Goal: Task Accomplishment & Management: Use online tool/utility

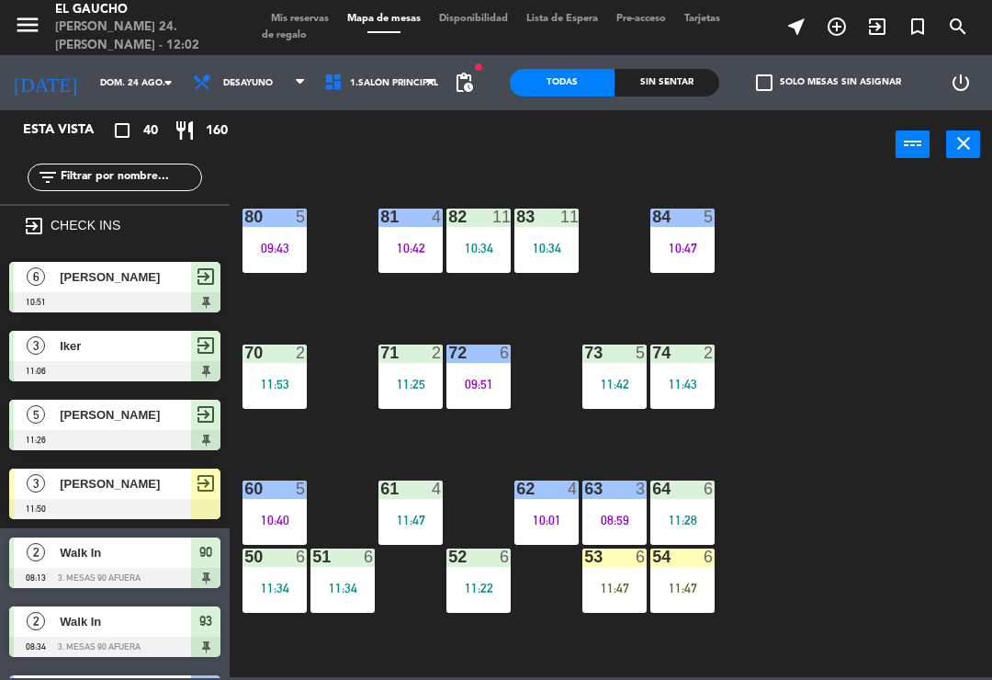
click at [695, 574] on div "54 6 11:47" at bounding box center [682, 580] width 64 height 64
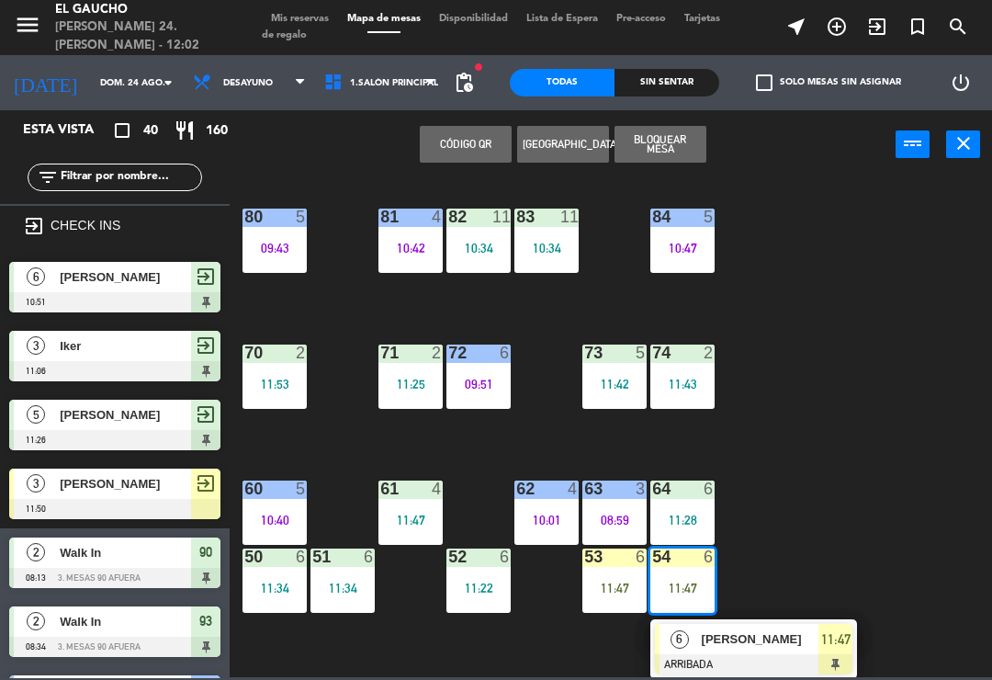
click at [778, 653] on div "[PERSON_NAME]" at bounding box center [759, 639] width 119 height 30
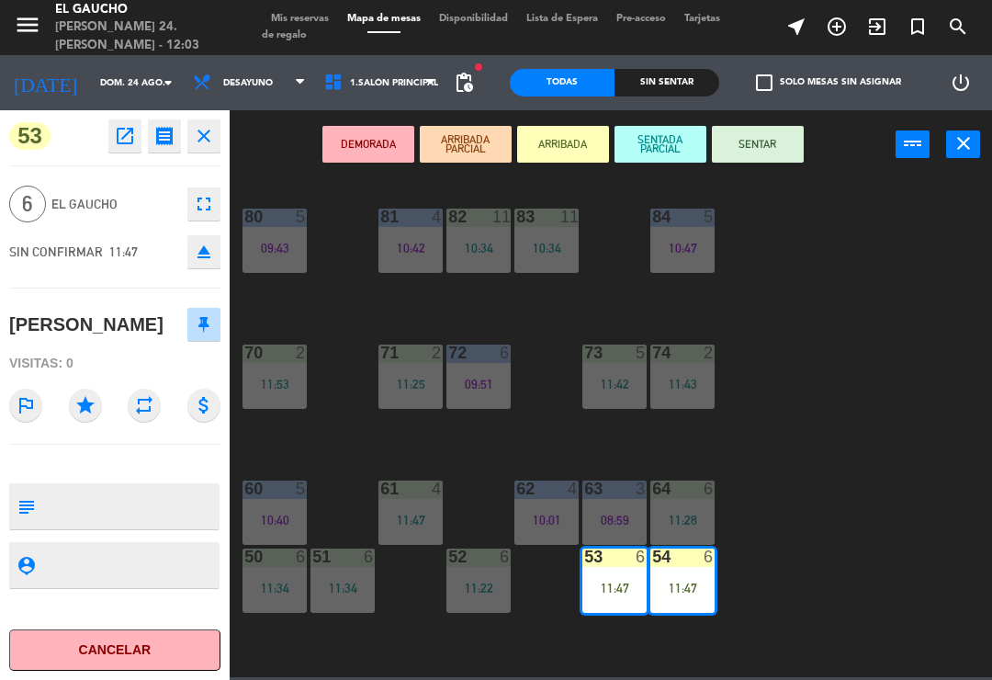
click at [770, 145] on button "SENTAR" at bounding box center [758, 144] width 92 height 37
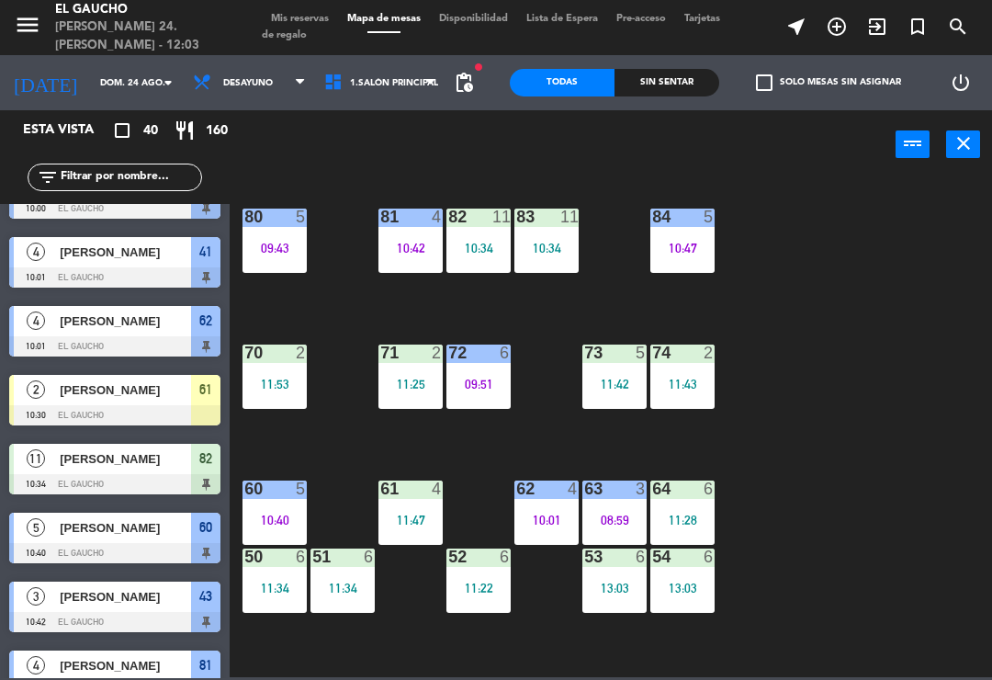
click at [420, 513] on div "11:47" at bounding box center [410, 519] width 64 height 13
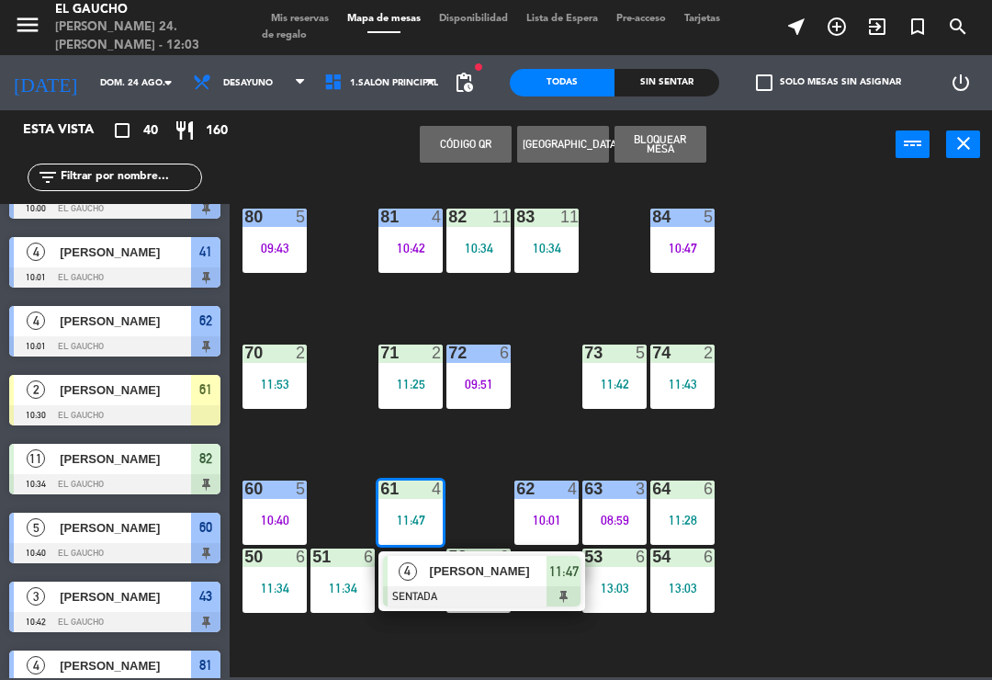
click at [482, 464] on div "84 5 10:47 80 5 09:43 83 11 10:34 82 11 10:34 81 4 10:42 70 2 11:53 71 2 11:25 …" at bounding box center [616, 426] width 752 height 500
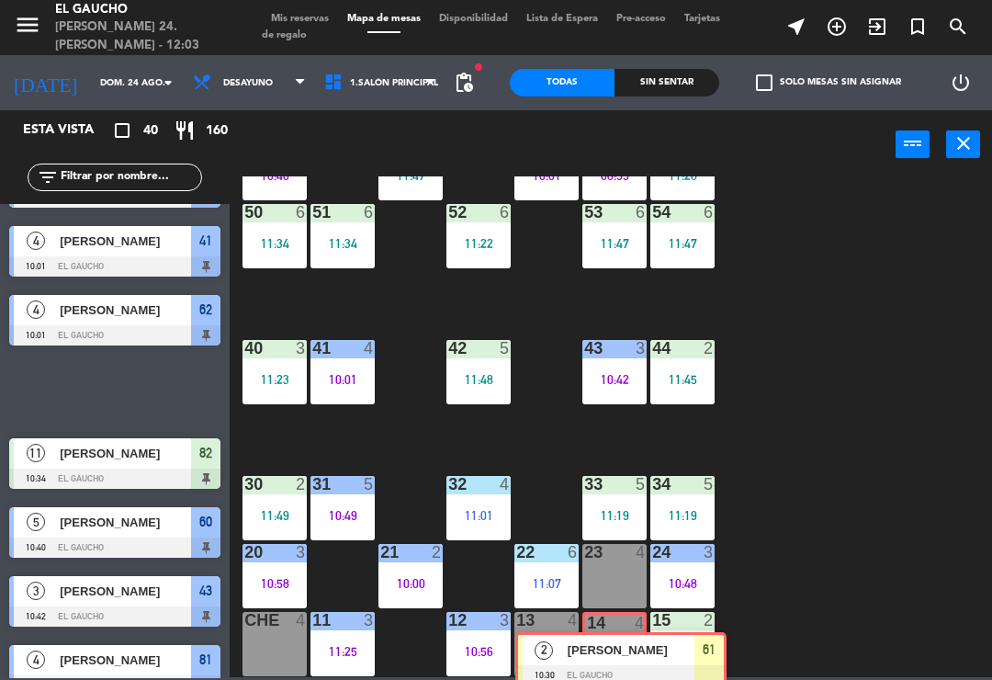
scroll to position [732, 0]
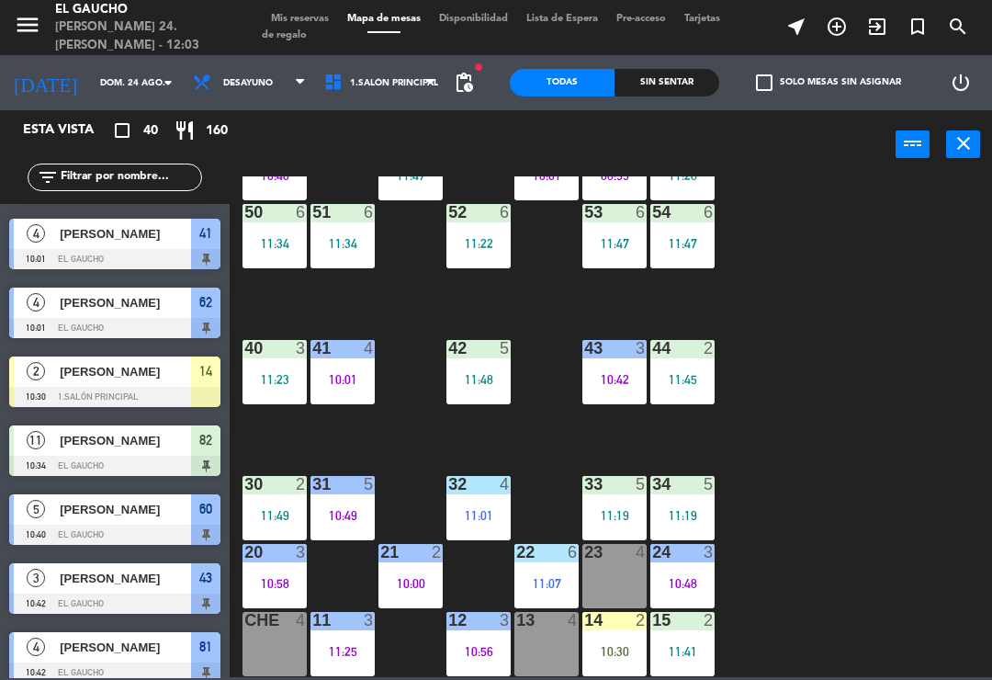
click at [615, 645] on div "10:30" at bounding box center [614, 651] width 64 height 13
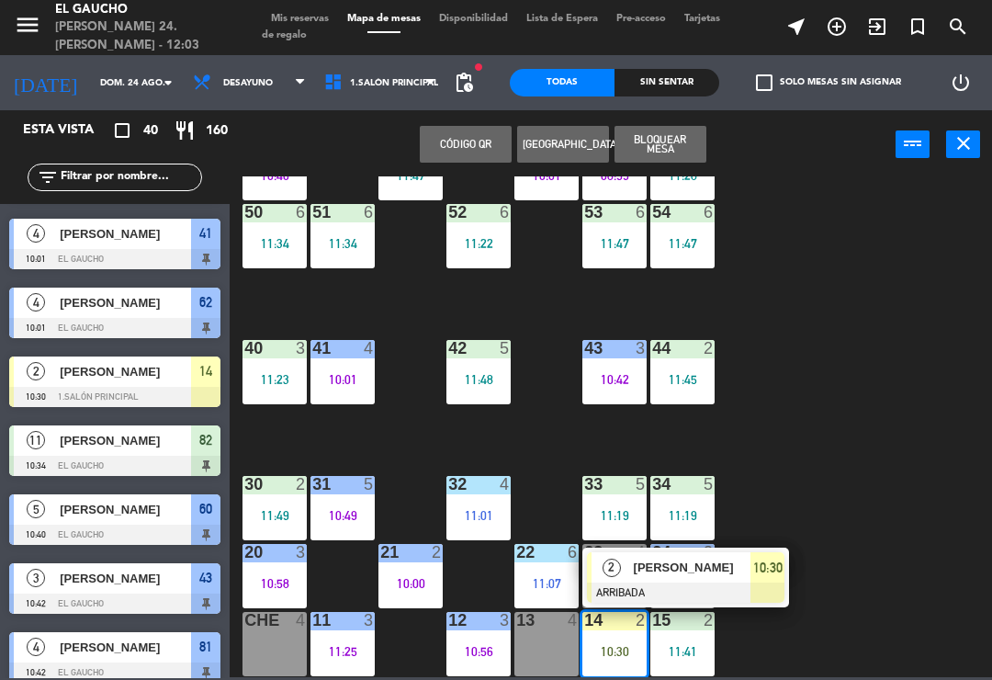
click at [738, 572] on span "[PERSON_NAME]" at bounding box center [693, 566] width 118 height 19
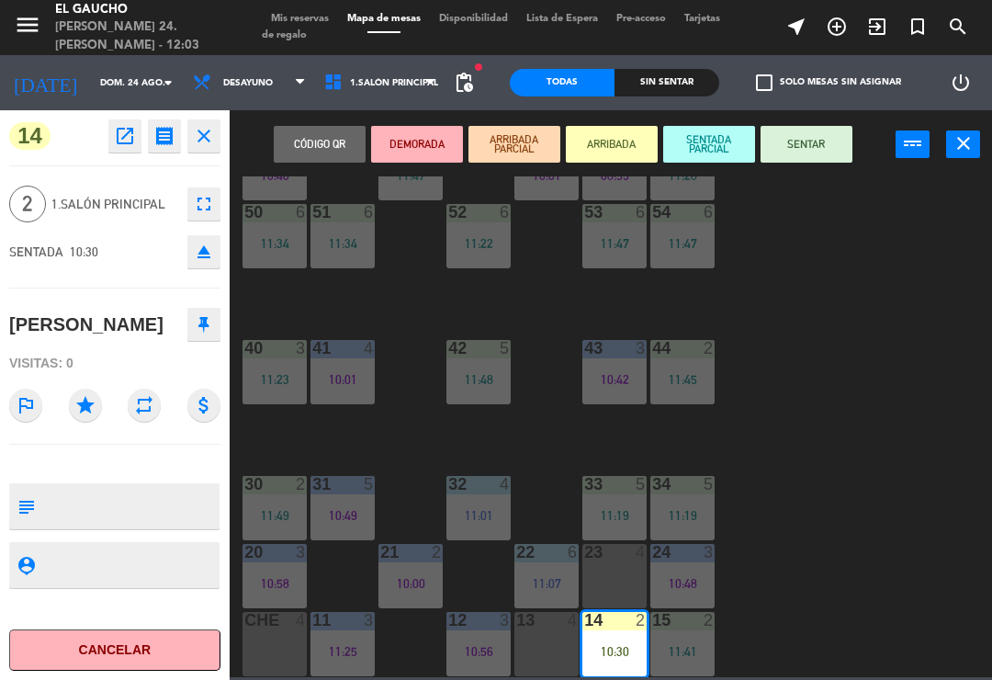
click at [809, 149] on button "SENTAR" at bounding box center [806, 144] width 92 height 37
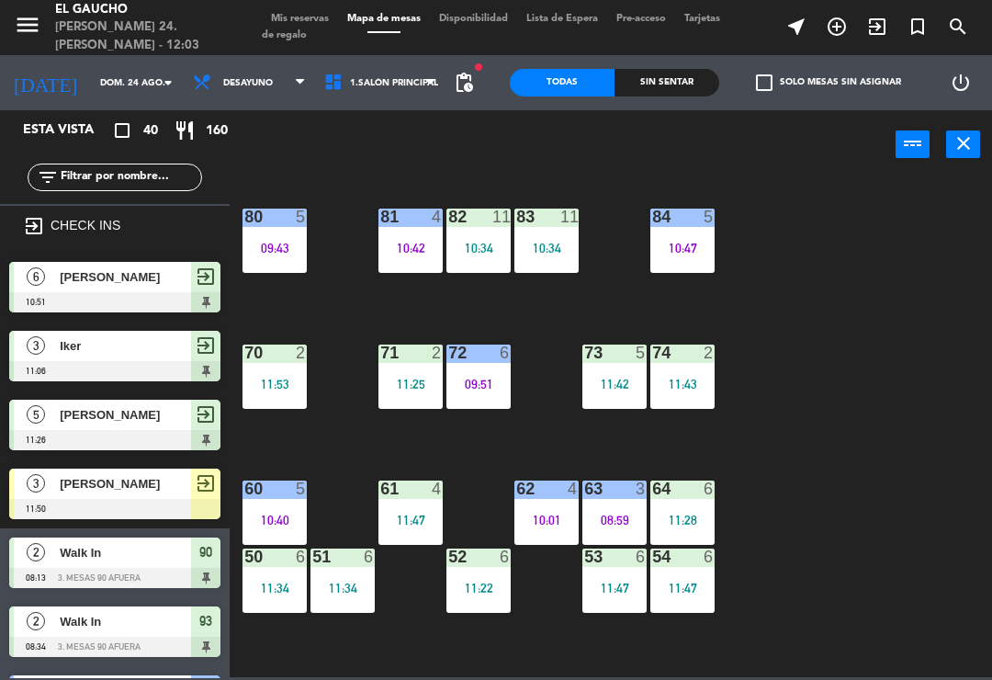
scroll to position [0, 0]
click at [924, 534] on div "84 5 10:47 80 5 09:43 83 11 10:34 82 11 10:34 81 4 10:42 70 2 11:53 71 2 11:25 …" at bounding box center [616, 426] width 752 height 500
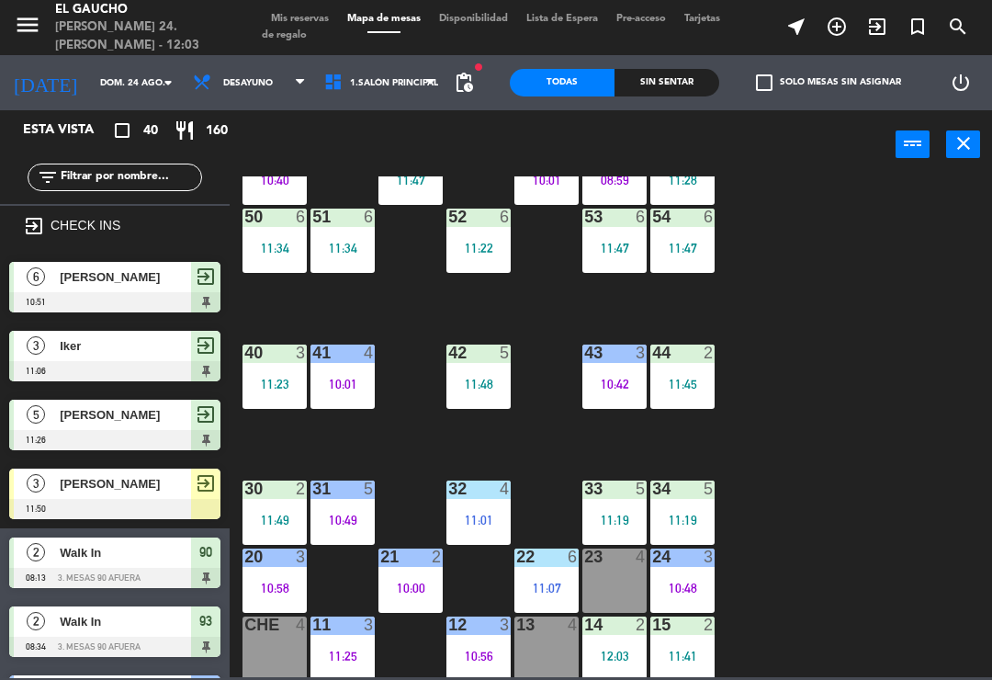
scroll to position [341, 0]
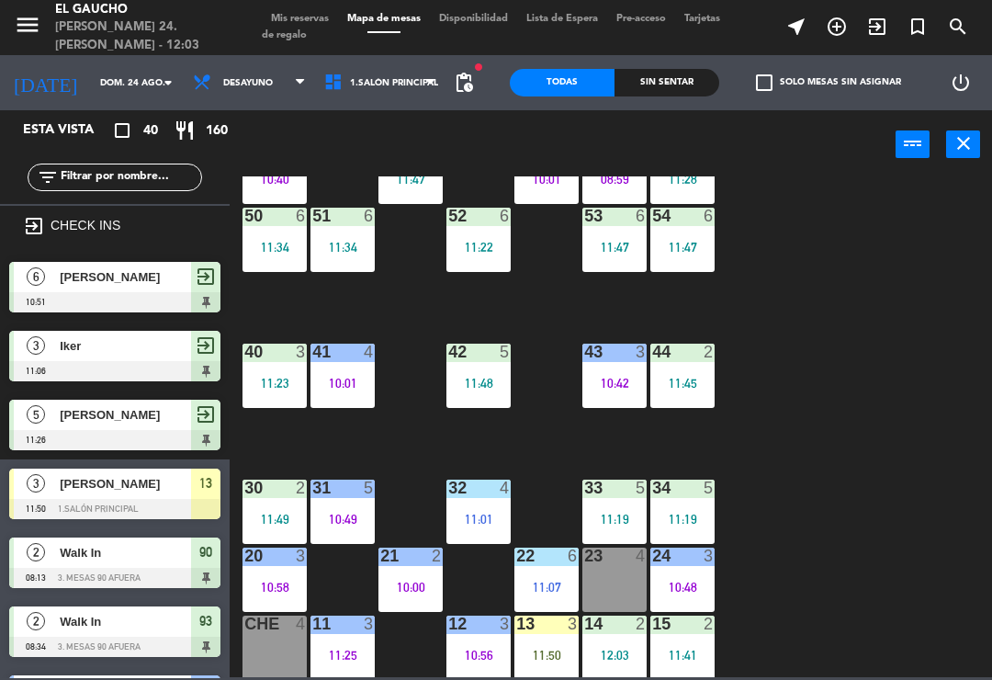
click at [550, 654] on div "11:50" at bounding box center [546, 654] width 64 height 13
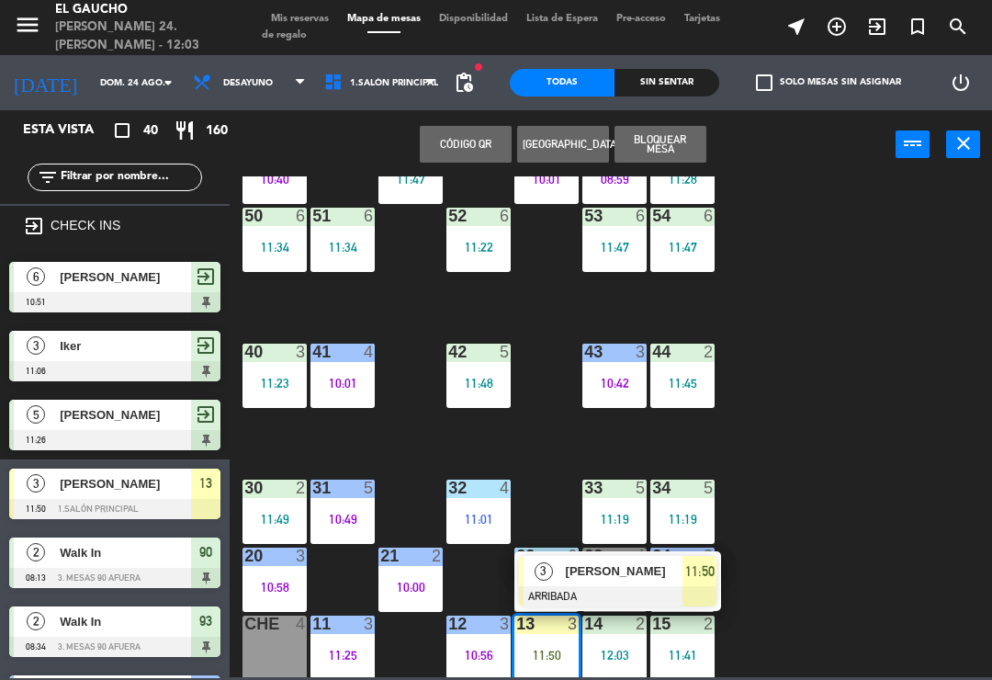
click at [606, 586] on div at bounding box center [617, 596] width 197 height 20
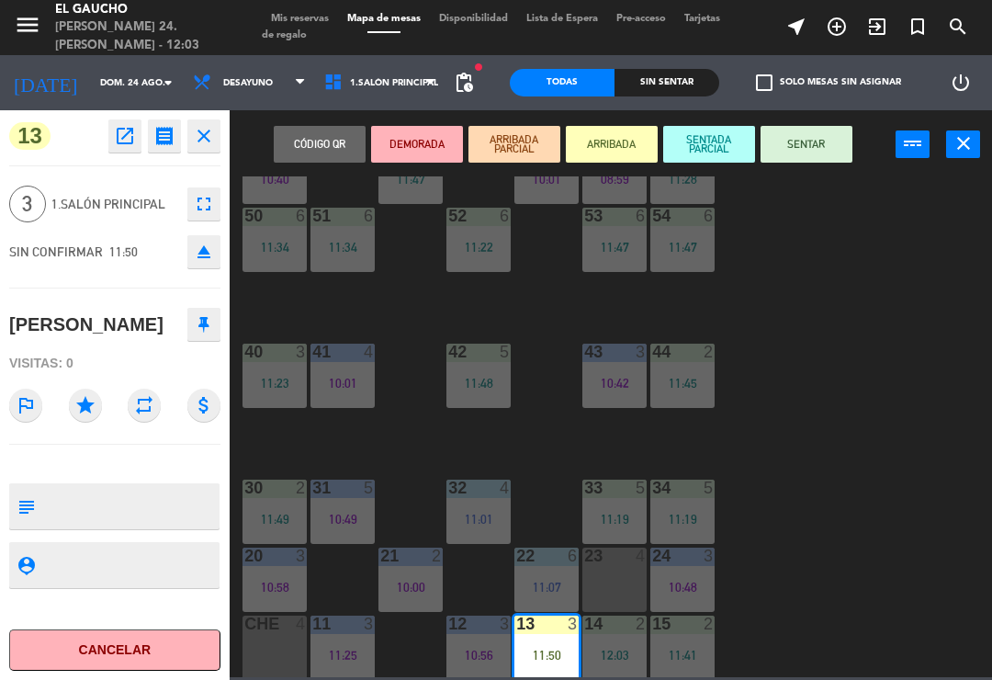
click at [822, 159] on button "SENTAR" at bounding box center [806, 144] width 92 height 37
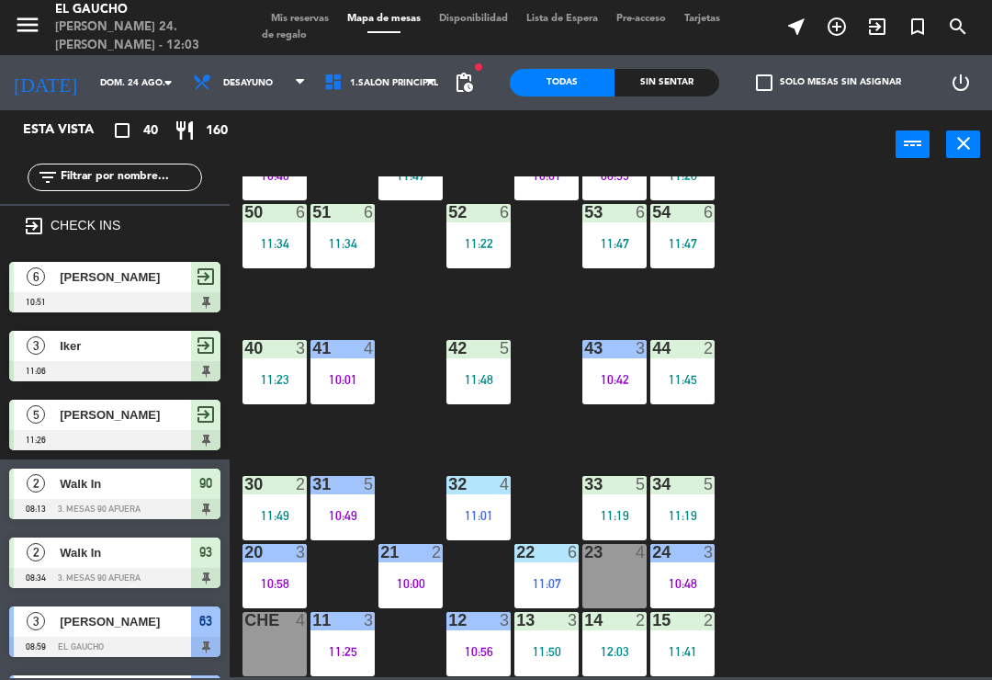
scroll to position [344, 0]
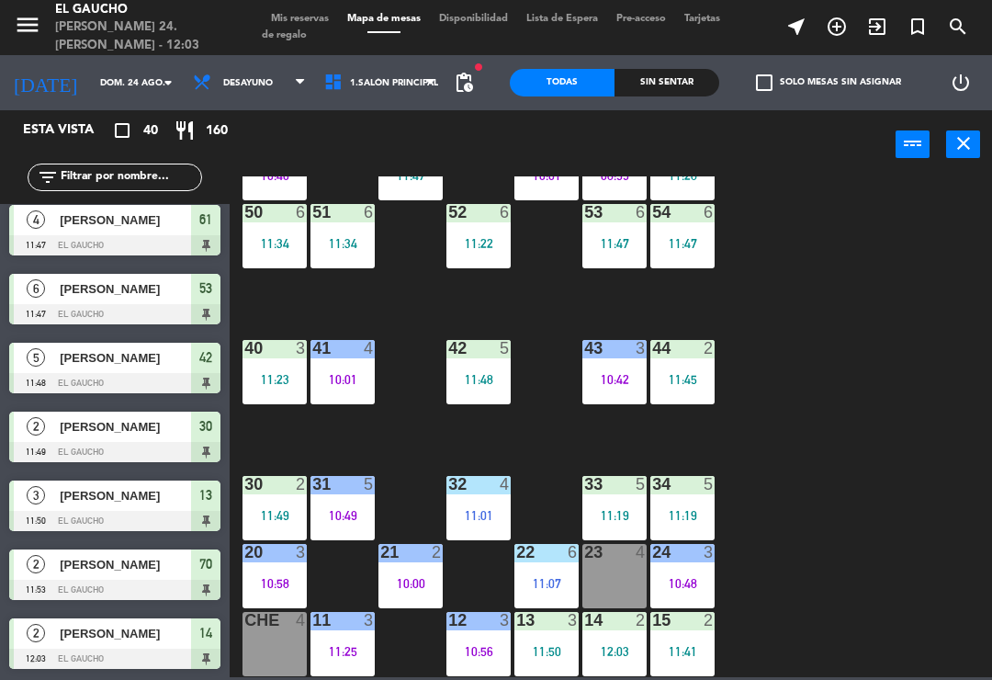
click at [868, 482] on div "84 5 10:47 80 5 09:43 83 11 10:34 82 11 10:34 81 4 10:42 70 2 11:53 71 2 11:25 …" at bounding box center [616, 426] width 752 height 500
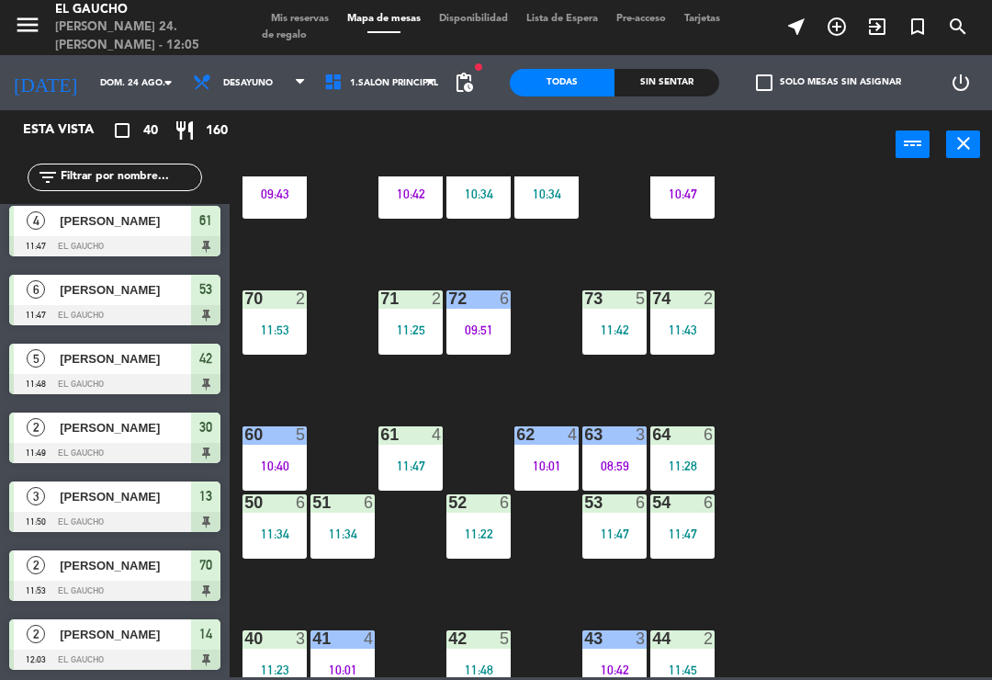
scroll to position [51, 0]
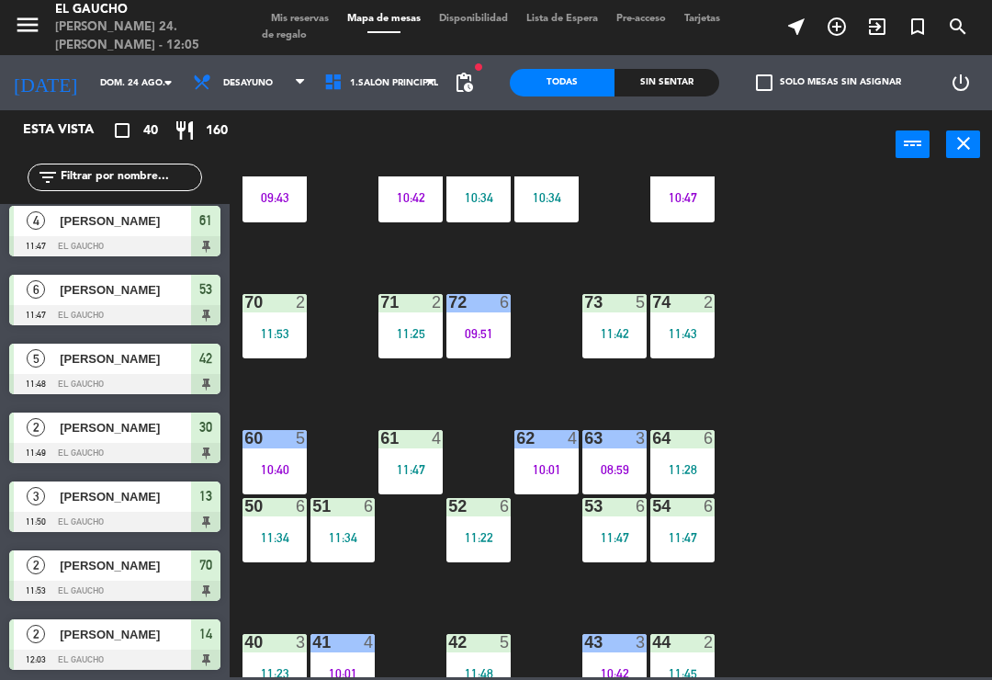
click at [256, 453] on div "60 5 10:40" at bounding box center [274, 462] width 64 height 64
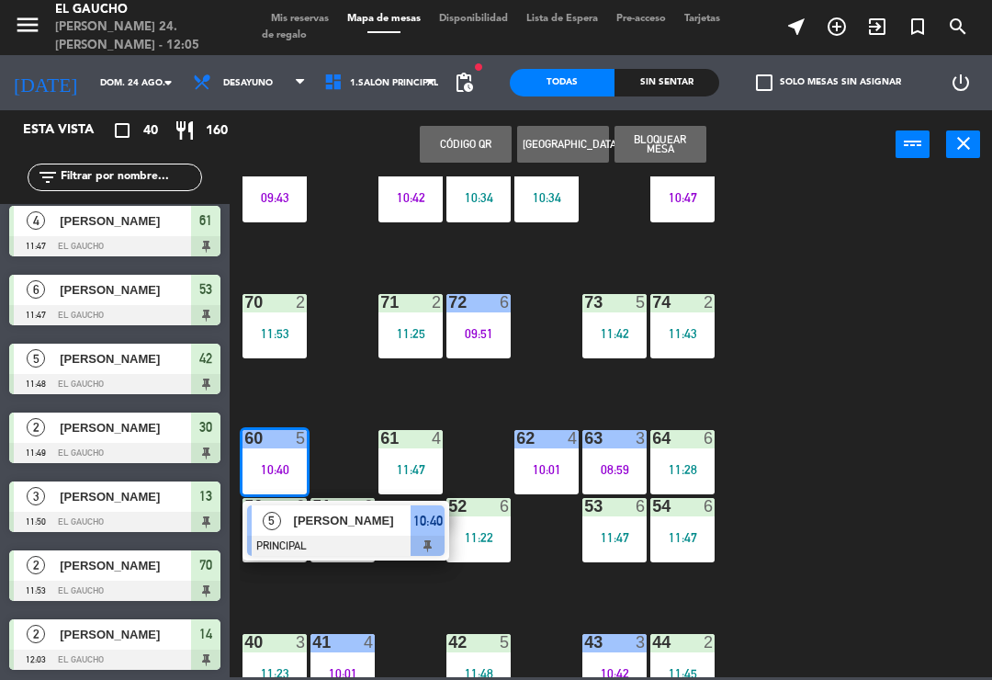
click at [320, 526] on span "[PERSON_NAME]" at bounding box center [353, 520] width 118 height 19
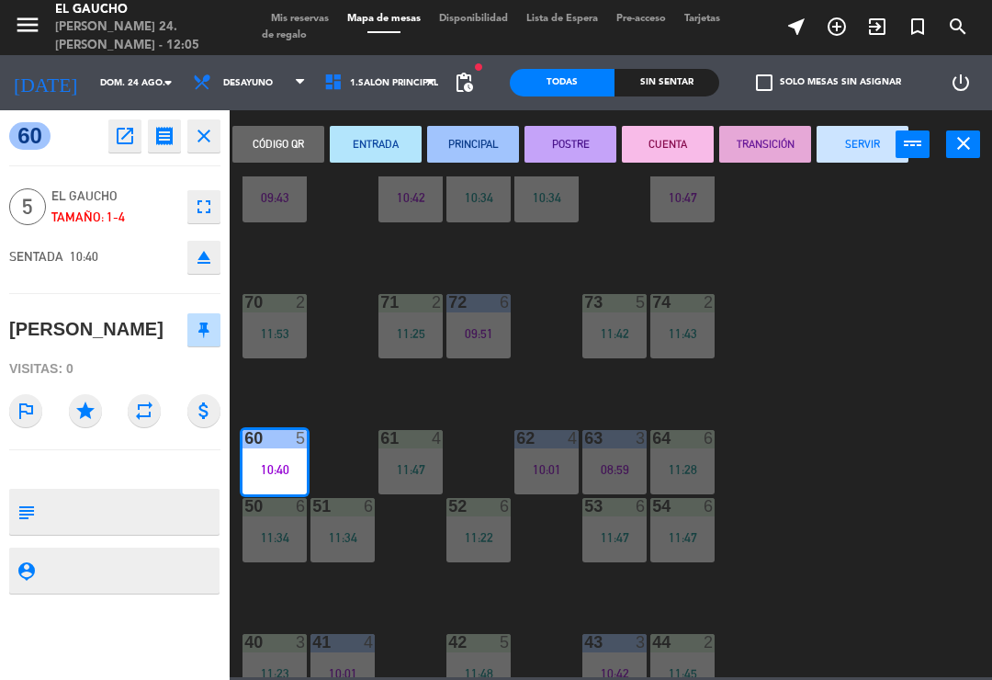
click at [864, 146] on button "SERVIR" at bounding box center [862, 144] width 92 height 37
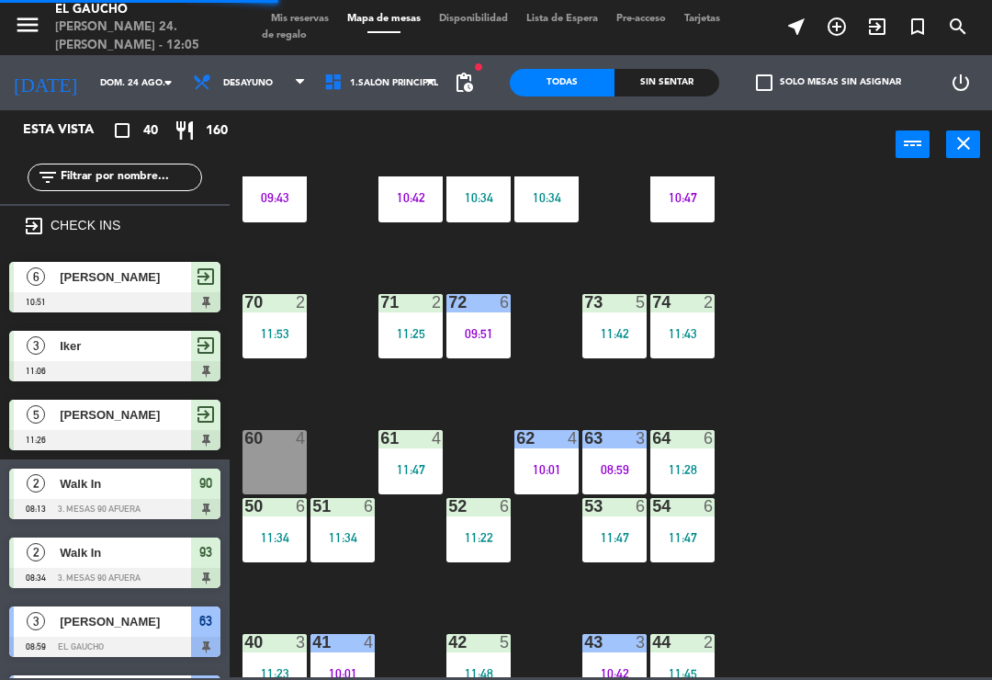
click at [272, 458] on div "60 4" at bounding box center [274, 462] width 64 height 64
click at [874, 476] on div "84 5 10:47 80 5 09:43 83 11 10:34 82 11 10:34 81 4 10:42 70 2 11:53 71 2 11:25 …" at bounding box center [616, 426] width 752 height 500
